Goal: Navigation & Orientation: Find specific page/section

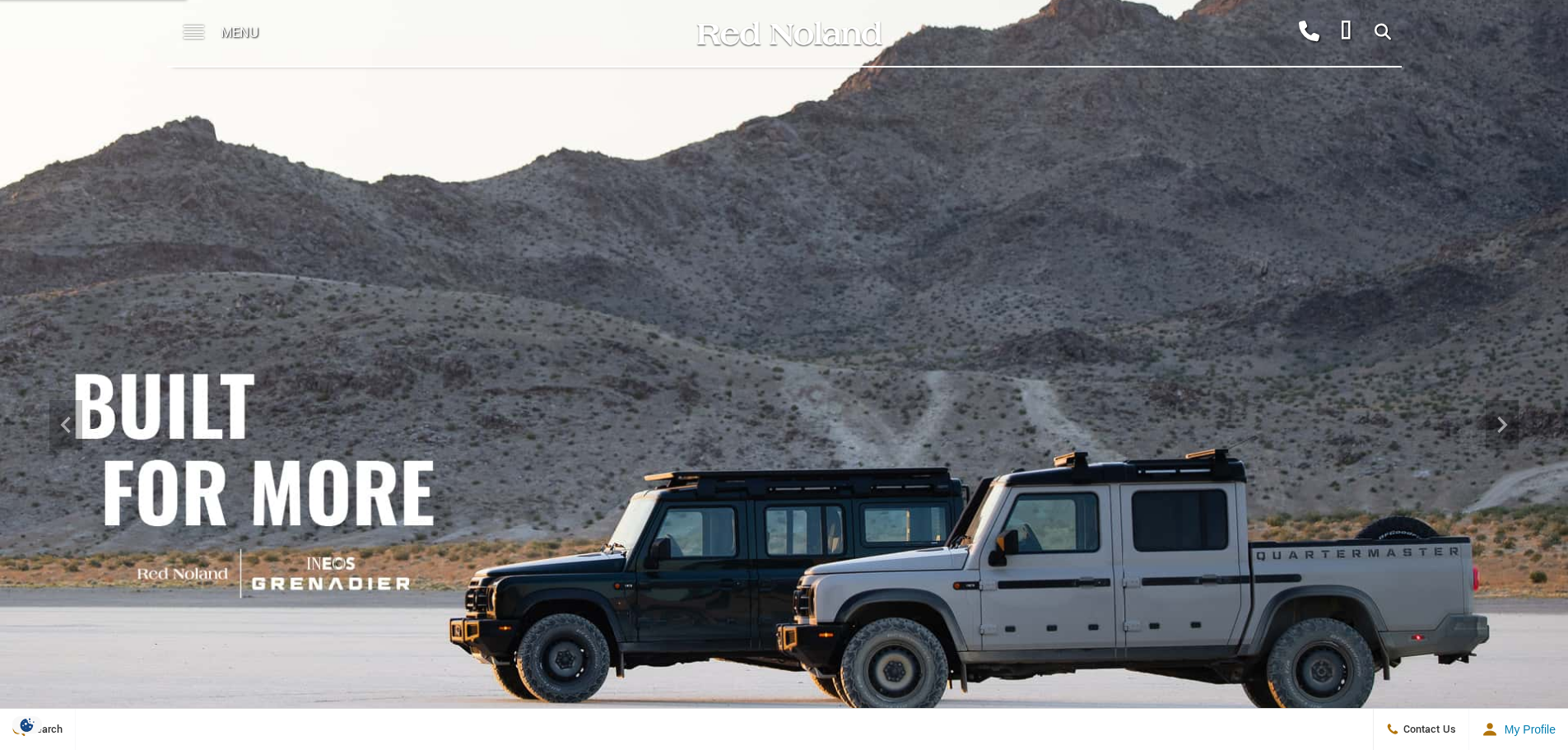
click at [204, 30] on span at bounding box center [194, 33] width 20 height 66
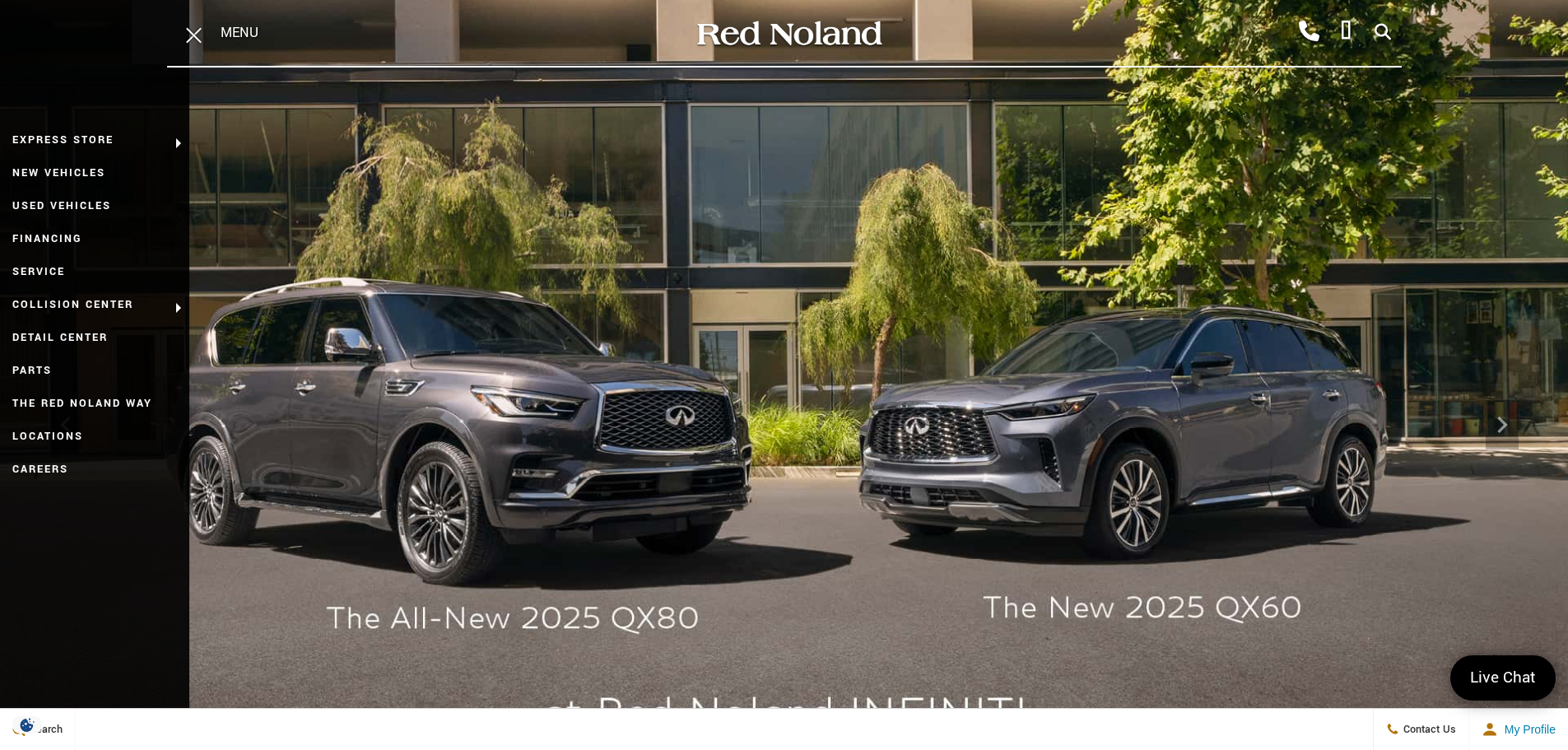
click at [702, 202] on img at bounding box center [784, 425] width 1568 height 883
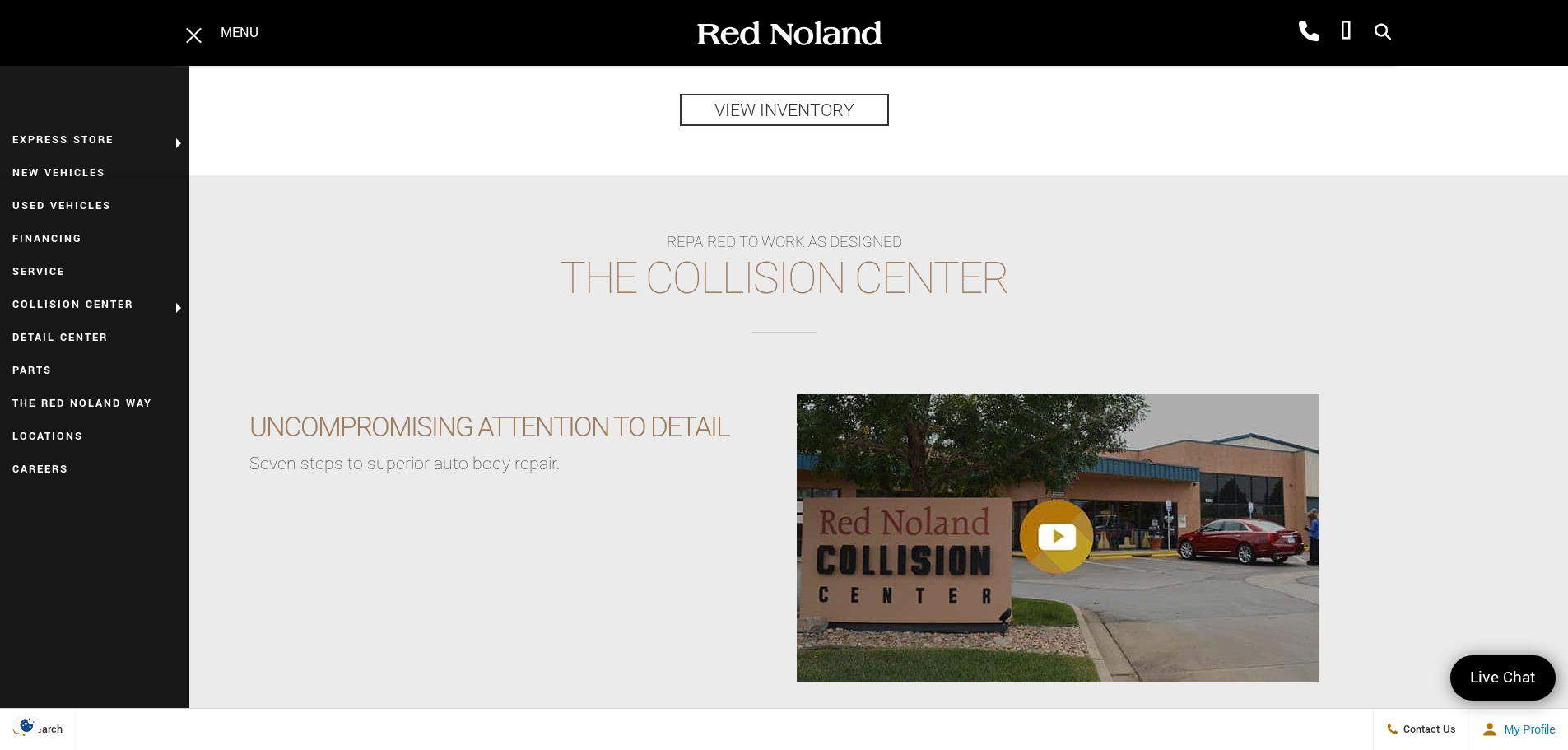
scroll to position [2882, 0]
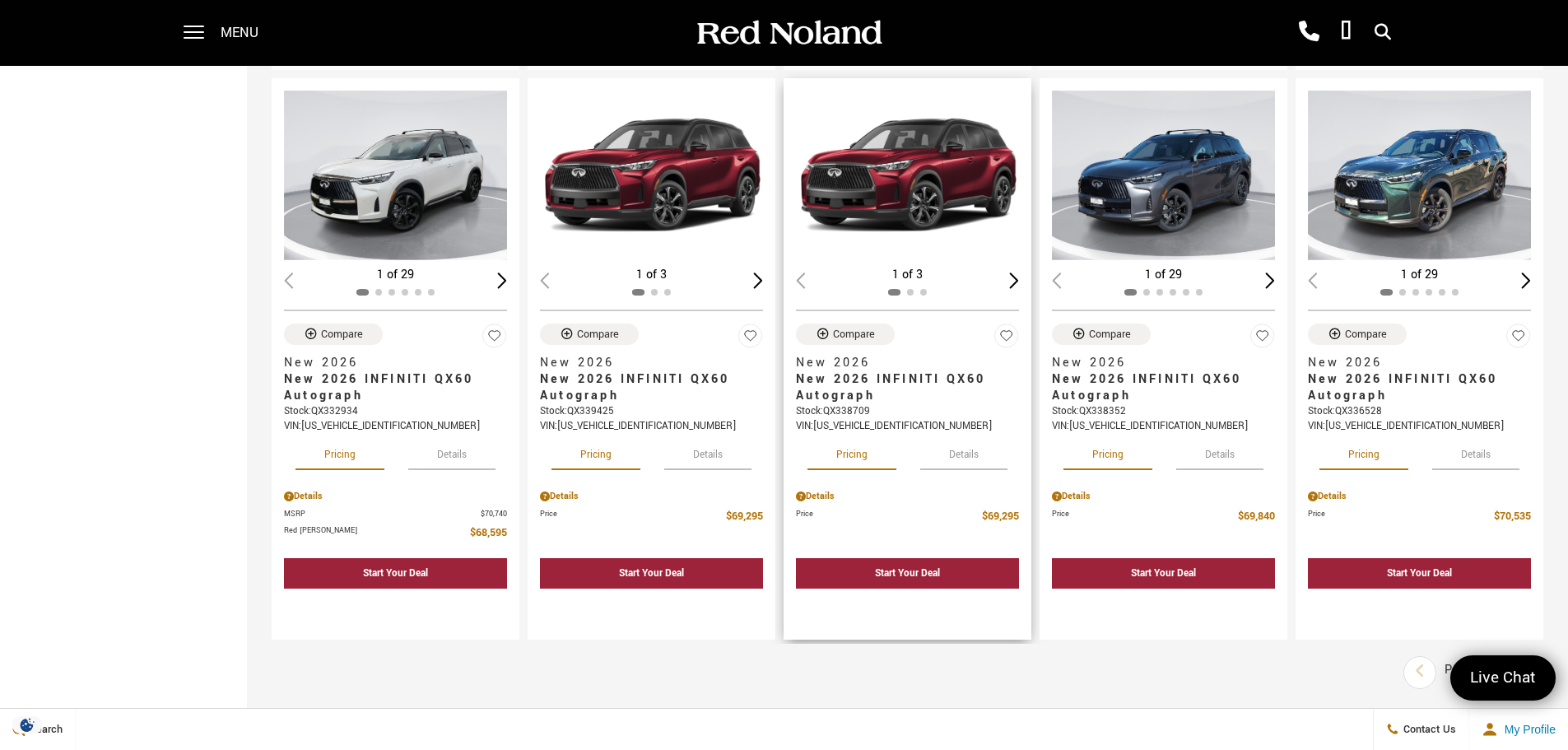
scroll to position [1944, 0]
